Goal: Transaction & Acquisition: Download file/media

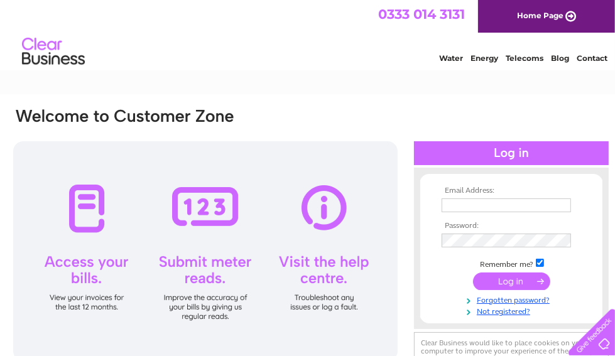
click at [525, 206] on input "text" at bounding box center [506, 206] width 129 height 14
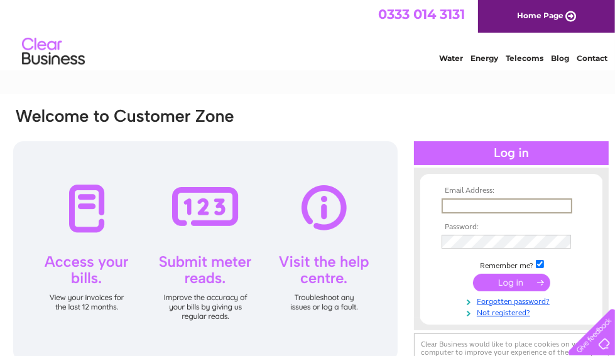
type input "[PERSON_NAME][EMAIL_ADDRESS][DOMAIN_NAME][PERSON_NAME]"
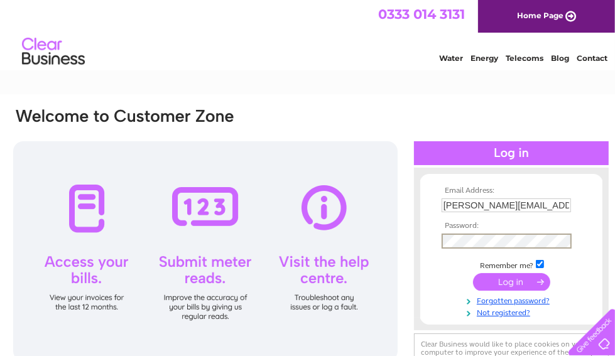
click at [510, 282] on input "submit" at bounding box center [511, 282] width 77 height 18
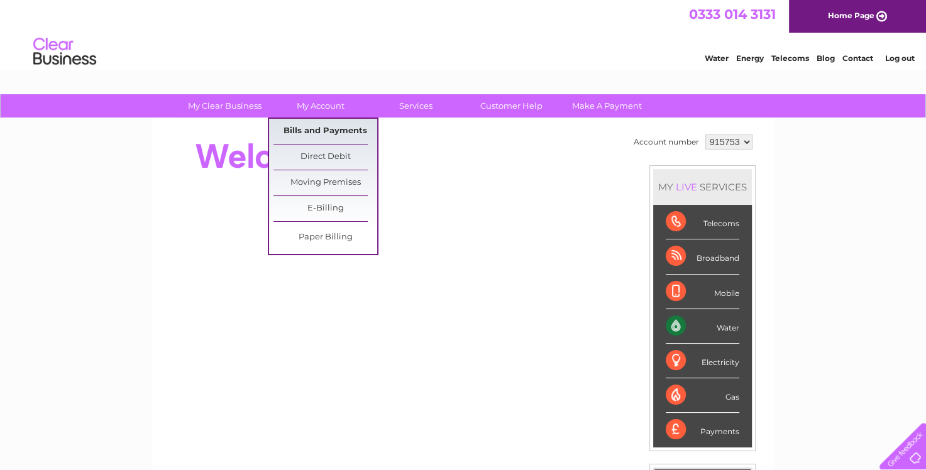
click at [339, 131] on link "Bills and Payments" at bounding box center [325, 131] width 104 height 25
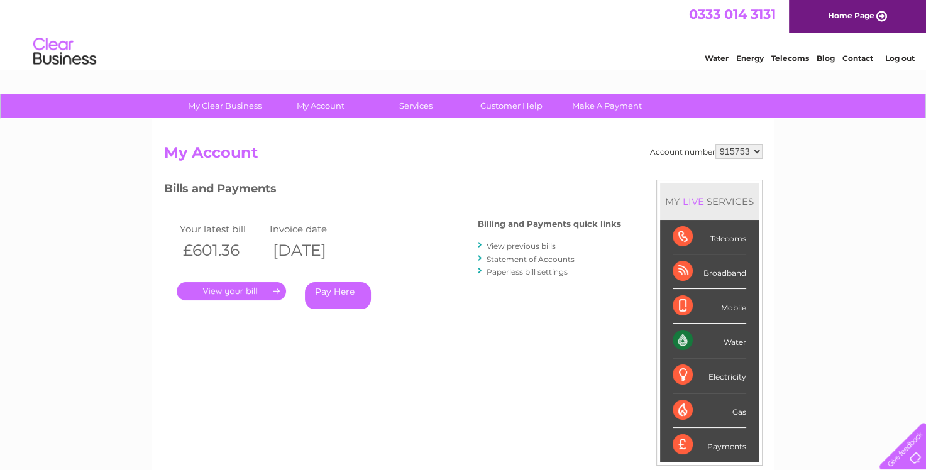
click at [274, 284] on link "." at bounding box center [231, 291] width 109 height 18
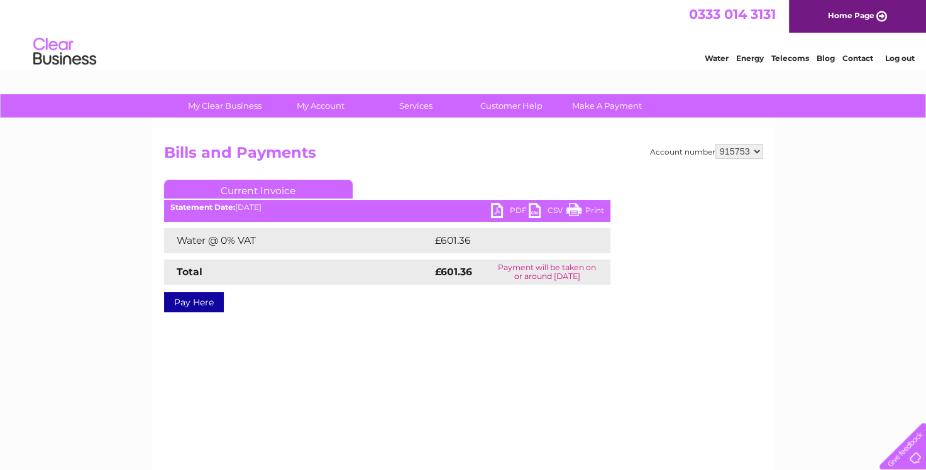
click at [519, 207] on link "PDF" at bounding box center [510, 212] width 38 height 18
